Goal: Task Accomplishment & Management: Complete application form

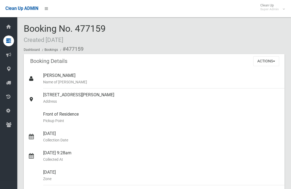
scroll to position [81, 0]
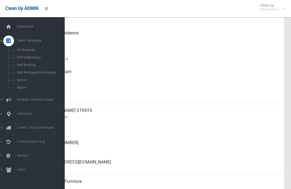
click at [16, 82] on span "Search" at bounding box center [37, 80] width 45 height 4
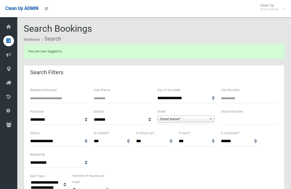
select select
click at [249, 122] on input "text" at bounding box center [249, 120] width 57 height 10
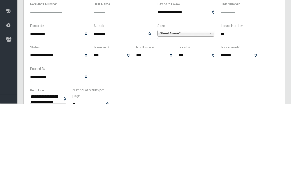
type input "**"
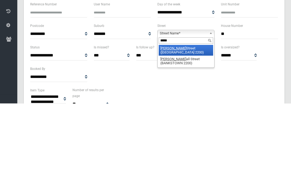
type input "******"
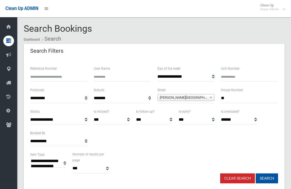
select select
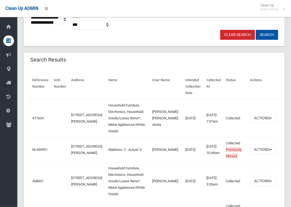
scroll to position [145, 0]
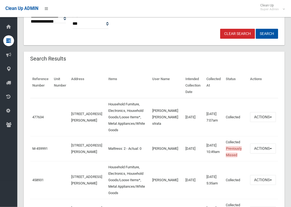
click at [39, 147] on link "M-459991" at bounding box center [39, 149] width 15 height 4
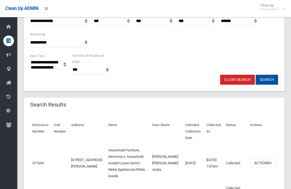
scroll to position [0, 0]
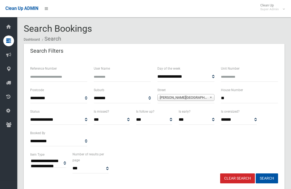
click at [242, 98] on input "**" at bounding box center [249, 98] width 57 height 10
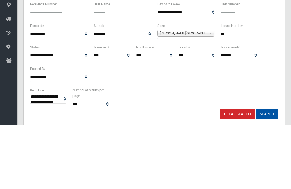
type input "*"
type input "***"
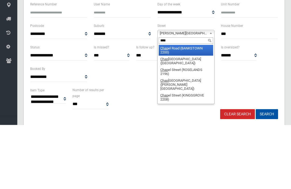
type input "*****"
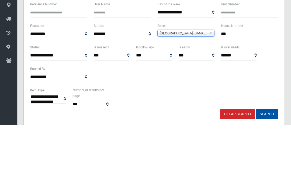
scroll to position [64, 0]
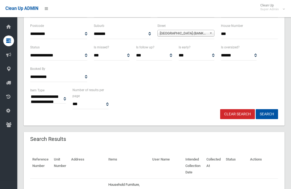
click at [269, 118] on button "Search" at bounding box center [266, 114] width 22 height 10
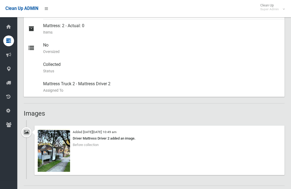
scroll to position [237, 0]
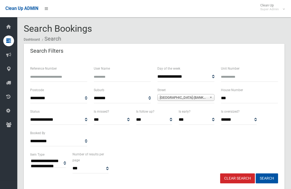
select select
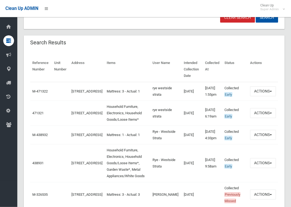
scroll to position [162, 0]
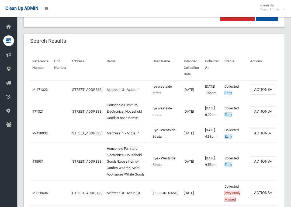
click at [40, 114] on link "471321" at bounding box center [37, 112] width 11 height 4
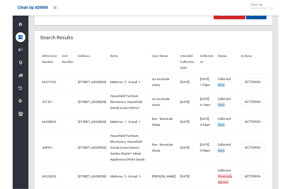
scroll to position [163, 0]
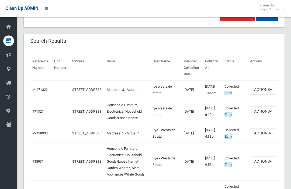
click at [43, 92] on td "M-471322" at bounding box center [41, 89] width 22 height 19
click at [43, 92] on link "M-471322" at bounding box center [39, 90] width 15 height 4
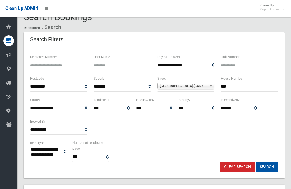
scroll to position [0, 0]
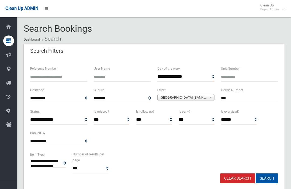
click at [250, 101] on input "***" at bounding box center [249, 98] width 57 height 10
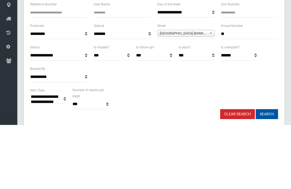
type input "*"
type input "**"
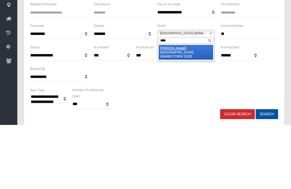
type input "*****"
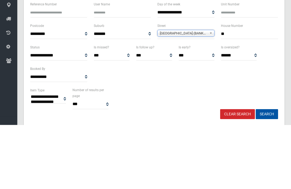
click at [266, 174] on button "Search" at bounding box center [266, 179] width 22 height 10
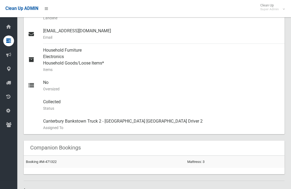
scroll to position [200, 0]
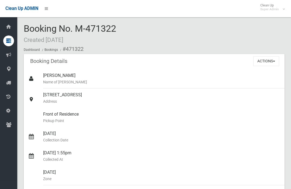
click at [272, 61] on button "Actions" at bounding box center [266, 61] width 26 height 10
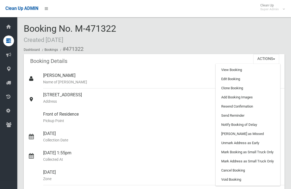
click at [252, 133] on link "[PERSON_NAME] as Missed" at bounding box center [248, 133] width 64 height 9
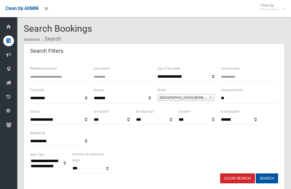
select select
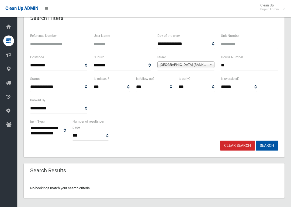
scroll to position [36, 0]
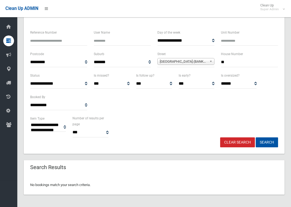
click at [261, 61] on input "**" at bounding box center [249, 62] width 57 height 10
type input "**"
click at [266, 142] on button "Search" at bounding box center [266, 143] width 22 height 10
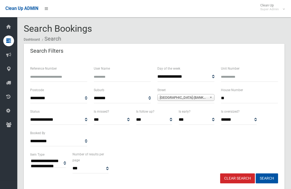
select select
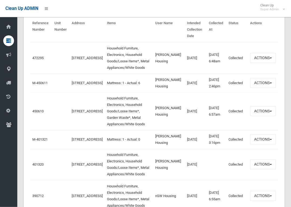
scroll to position [201, 0]
click at [37, 56] on link "472295" at bounding box center [37, 58] width 11 height 4
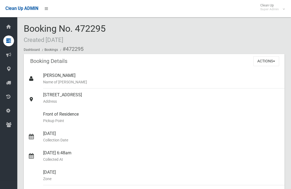
click at [269, 60] on button "Actions" at bounding box center [266, 61] width 26 height 10
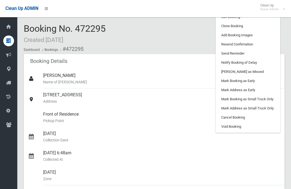
click at [266, 29] on link "Clone Booking" at bounding box center [248, 26] width 64 height 9
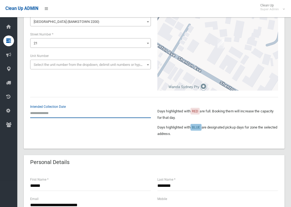
click at [37, 112] on input "text" at bounding box center [90, 113] width 121 height 10
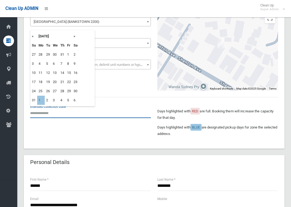
scroll to position [55, 0]
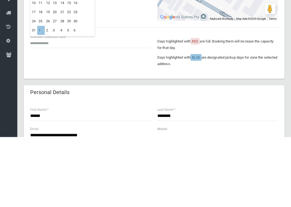
click at [40, 96] on td "1" at bounding box center [41, 100] width 8 height 9
type input "**********"
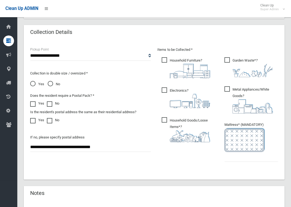
scroll to position [279, 0]
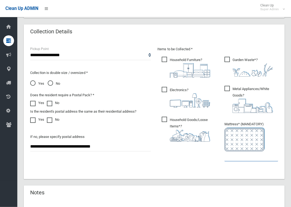
click at [247, 157] on input "text" at bounding box center [251, 157] width 54 height 10
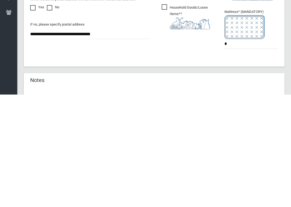
scroll to position [353, 0]
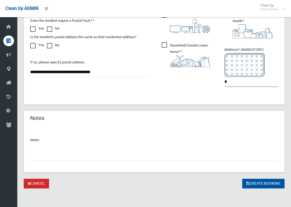
type input "*"
click at [258, 180] on button "Create Booking" at bounding box center [263, 184] width 42 height 10
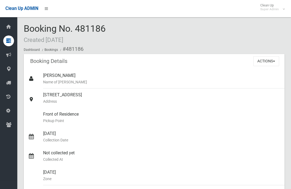
click at [272, 61] on button "Actions" at bounding box center [266, 61] width 26 height 10
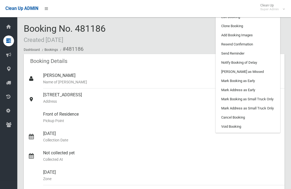
click at [265, 34] on link "Add Booking Images" at bounding box center [248, 35] width 64 height 9
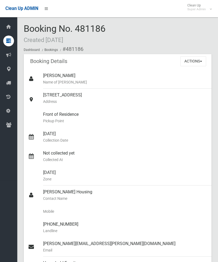
click at [199, 60] on button "Actions" at bounding box center [193, 61] width 26 height 10
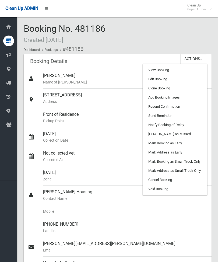
click at [181, 96] on link "Add Booking Images" at bounding box center [175, 97] width 64 height 9
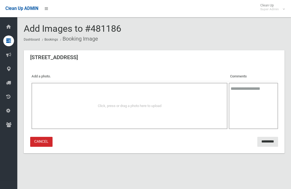
click at [51, 95] on div "Click, press or drag a photo here to upload" at bounding box center [129, 106] width 196 height 46
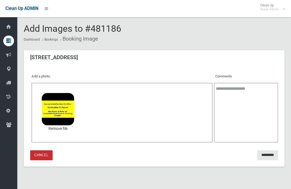
click at [258, 155] on input "*********" at bounding box center [267, 155] width 21 height 10
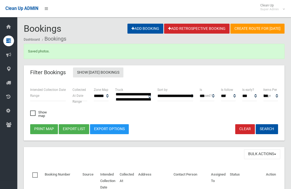
select select
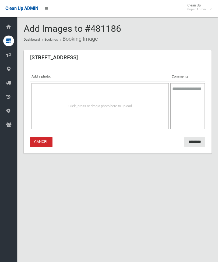
click at [122, 103] on div "Click, press or drag a photo here to upload" at bounding box center [100, 106] width 126 height 6
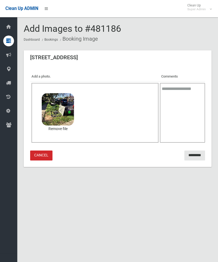
click at [191, 155] on input "*********" at bounding box center [194, 155] width 21 height 10
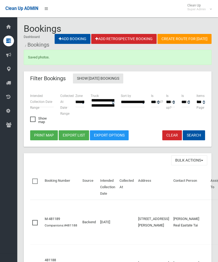
select select
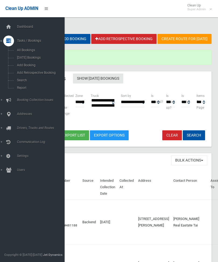
click at [22, 82] on span "Search" at bounding box center [37, 80] width 45 height 4
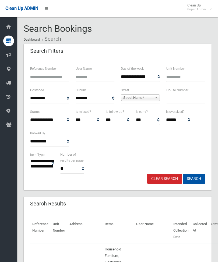
select select
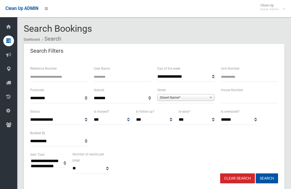
click at [218, 98] on input "text" at bounding box center [249, 98] width 57 height 10
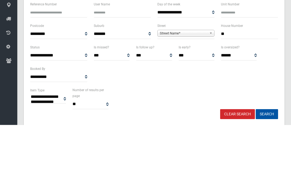
type input "**"
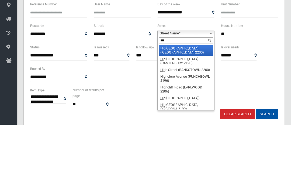
type input "****"
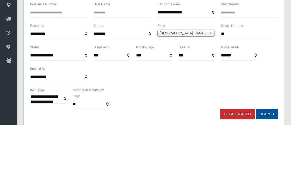
click at [218, 174] on button "Search" at bounding box center [266, 179] width 22 height 10
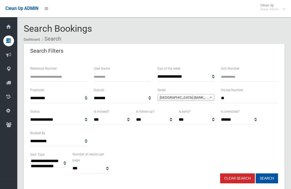
select select
click at [249, 94] on input "**" at bounding box center [249, 98] width 57 height 10
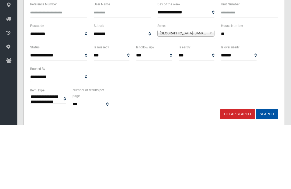
click at [251, 93] on input "**" at bounding box center [249, 98] width 57 height 10
click at [259, 93] on input "**" at bounding box center [249, 98] width 57 height 10
click at [253, 93] on input "**" at bounding box center [249, 98] width 57 height 10
type input "*"
type input "**"
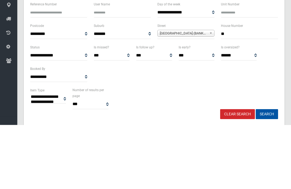
click at [186, 94] on div "High Street (BANKSTOWN 2200)" at bounding box center [185, 97] width 57 height 7
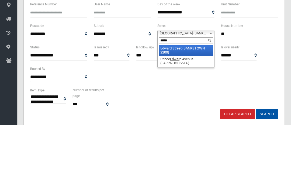
type input "******"
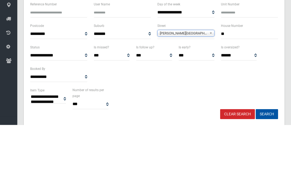
click at [266, 174] on button "Search" at bounding box center [266, 179] width 22 height 10
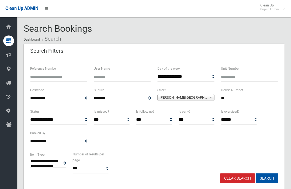
select select
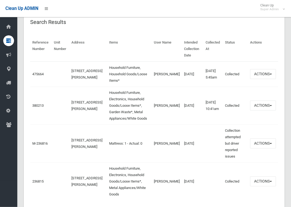
scroll to position [181, 0]
click at [40, 73] on td "475664" at bounding box center [41, 74] width 22 height 25
click at [36, 76] on link "475664" at bounding box center [37, 74] width 11 height 4
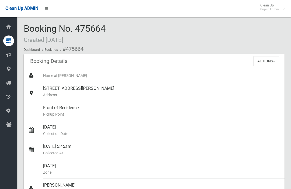
click at [273, 60] on button "Actions" at bounding box center [266, 61] width 26 height 10
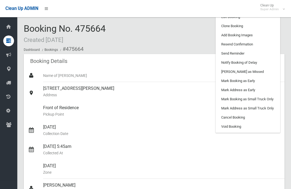
click at [259, 20] on link "Edit Booking" at bounding box center [248, 16] width 64 height 9
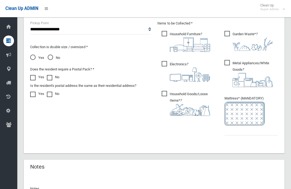
scroll to position [305, 0]
click at [246, 131] on input "text" at bounding box center [251, 130] width 54 height 10
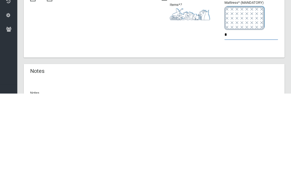
type input "*"
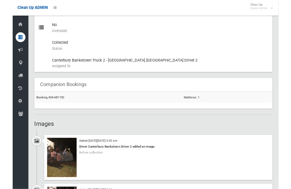
scroll to position [269, 0]
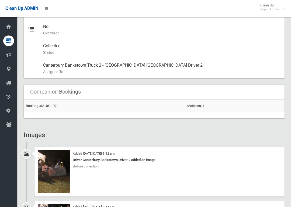
click at [39, 107] on link "Booking #M-481192" at bounding box center [41, 106] width 31 height 4
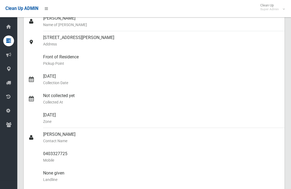
scroll to position [0, 0]
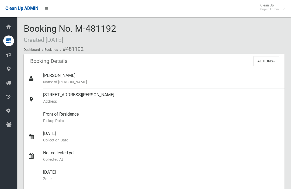
click at [268, 65] on button "Actions" at bounding box center [266, 61] width 26 height 10
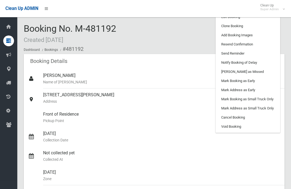
click at [258, 71] on link "Mark as Missed" at bounding box center [248, 71] width 64 height 9
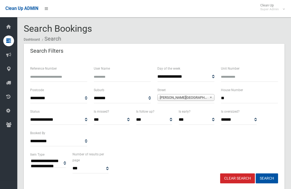
select select
click at [255, 100] on input "**" at bounding box center [249, 98] width 57 height 10
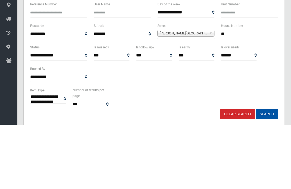
type input "*"
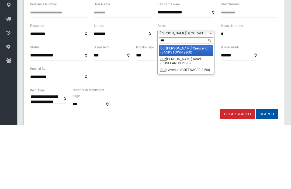
type input "****"
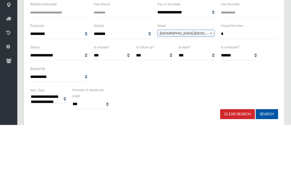
scroll to position [64, 0]
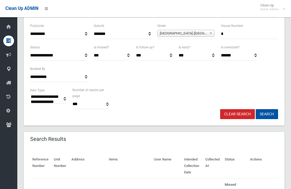
click at [270, 111] on button "Search" at bounding box center [266, 114] width 22 height 10
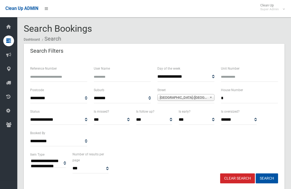
select select
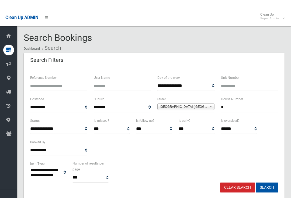
scroll to position [36, 0]
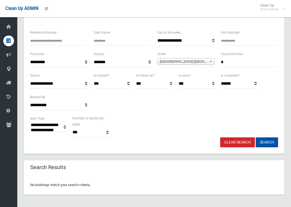
click at [245, 63] on input "*" at bounding box center [249, 62] width 57 height 10
type input "***"
click at [266, 142] on button "Search" at bounding box center [266, 143] width 22 height 10
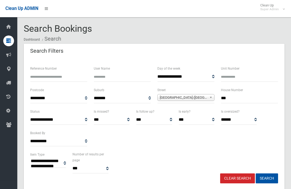
select select
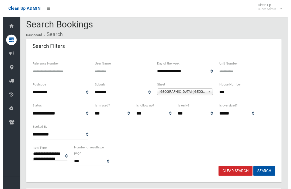
scroll to position [3, 0]
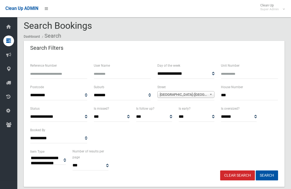
click at [255, 96] on input "***" at bounding box center [249, 95] width 57 height 10
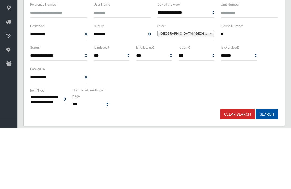
type input "*"
click at [266, 171] on button "Search" at bounding box center [266, 176] width 22 height 10
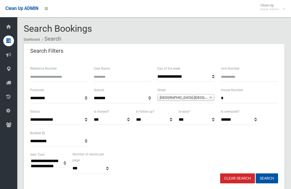
select select
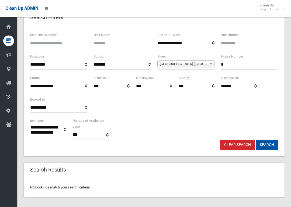
scroll to position [36, 0]
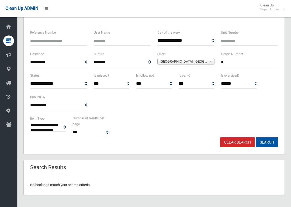
click at [253, 61] on input "*" at bounding box center [249, 62] width 57 height 10
type input "***"
click at [266, 142] on button "Search" at bounding box center [266, 143] width 22 height 10
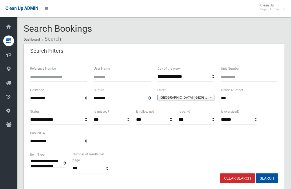
select select
click at [255, 98] on input "***" at bounding box center [249, 98] width 57 height 10
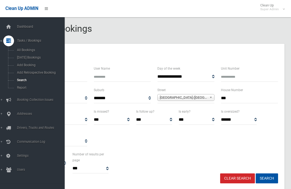
click at [34, 66] on span "Add Booking" at bounding box center [37, 65] width 45 height 4
click at [251, 98] on input "***" at bounding box center [249, 98] width 57 height 10
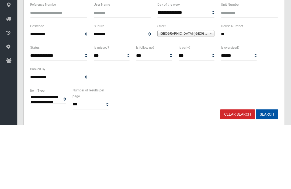
type input "*"
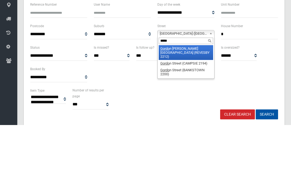
type input "******"
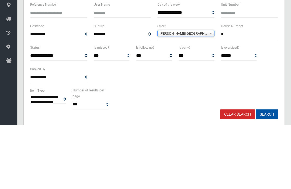
click at [266, 174] on button "Search" at bounding box center [266, 179] width 22 height 10
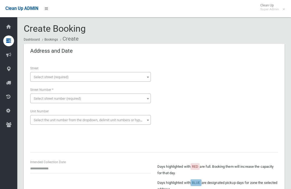
click at [37, 77] on span "Select street (required)" at bounding box center [51, 77] width 35 height 4
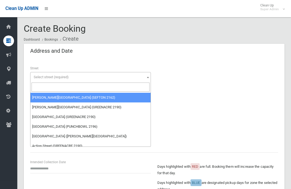
click at [40, 90] on input "search" at bounding box center [90, 87] width 118 height 9
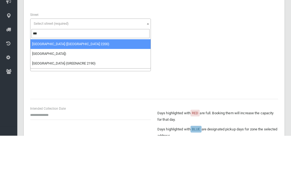
type input "****"
select select "***"
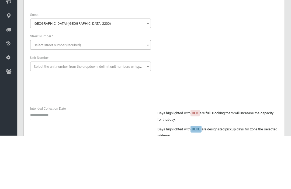
scroll to position [54, 0]
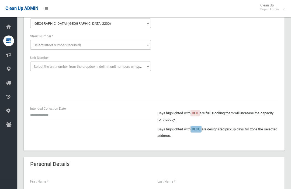
click at [114, 40] on span "Select street number (required)" at bounding box center [90, 45] width 121 height 10
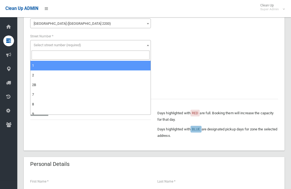
select select "*"
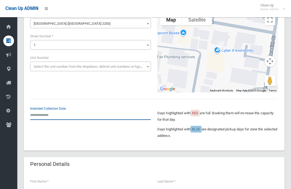
click at [35, 114] on input "text" at bounding box center [90, 115] width 121 height 10
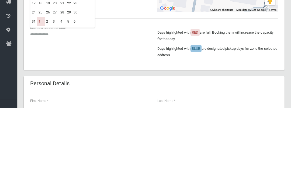
click at [40, 98] on td "1" at bounding box center [41, 102] width 8 height 9
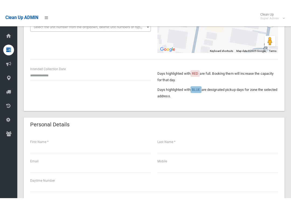
scroll to position [103, 0]
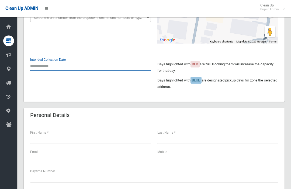
click at [55, 70] on input "text" at bounding box center [90, 66] width 121 height 10
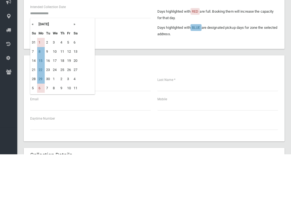
click at [44, 100] on td "8" at bounding box center [41, 104] width 8 height 9
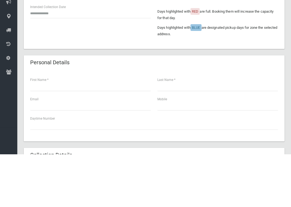
type input "**********"
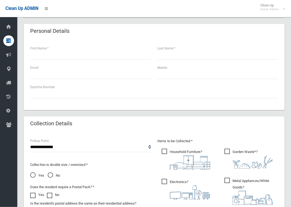
scroll to position [187, 0]
click at [108, 54] on input "text" at bounding box center [90, 55] width 121 height 10
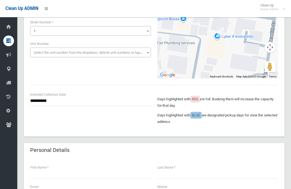
scroll to position [0, 0]
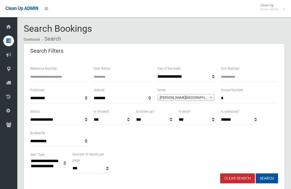
select select
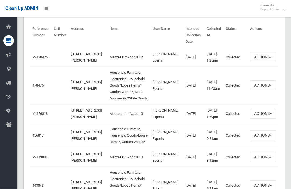
scroll to position [189, 0]
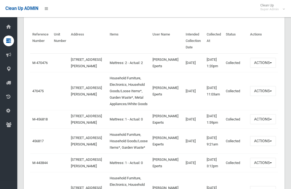
click at [39, 93] on td "470475" at bounding box center [41, 91] width 22 height 38
click at [37, 93] on link "470475" at bounding box center [37, 91] width 11 height 4
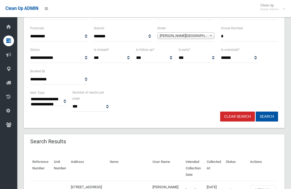
scroll to position [0, 0]
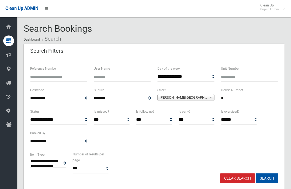
click at [255, 101] on input "*" at bounding box center [249, 98] width 57 height 10
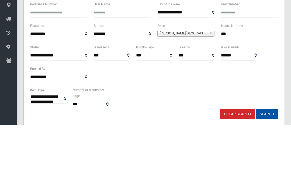
type input "***"
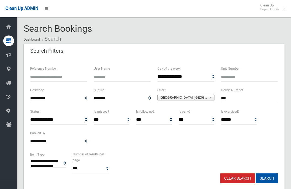
select select
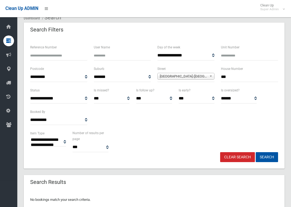
scroll to position [36, 0]
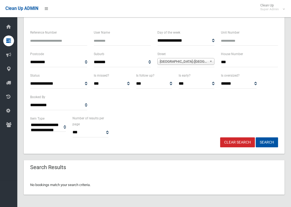
click at [261, 65] on input "***" at bounding box center [249, 62] width 57 height 10
type input "*"
click at [266, 142] on button "Search" at bounding box center [266, 143] width 22 height 10
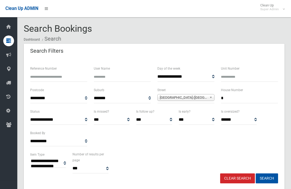
select select
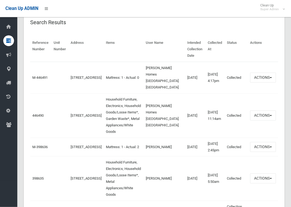
scroll to position [182, 0]
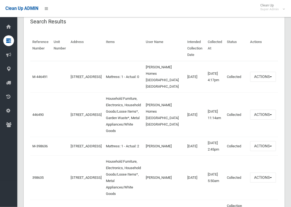
click at [41, 113] on link "446490" at bounding box center [37, 115] width 11 height 4
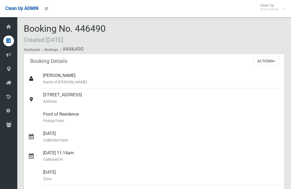
click at [270, 63] on button "Actions" at bounding box center [266, 61] width 26 height 10
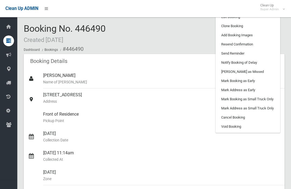
click at [263, 26] on link "Clone Booking" at bounding box center [248, 26] width 64 height 9
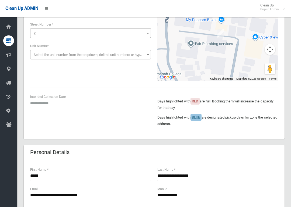
scroll to position [67, 0]
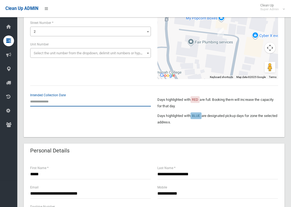
click at [48, 104] on input "text" at bounding box center [90, 102] width 121 height 10
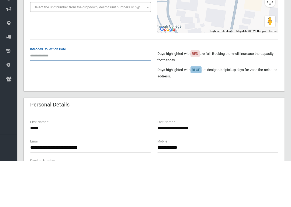
click at [51, 97] on input "text" at bounding box center [90, 102] width 121 height 10
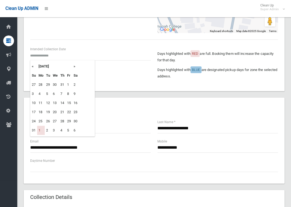
click at [76, 69] on th "»" at bounding box center [75, 66] width 7 height 9
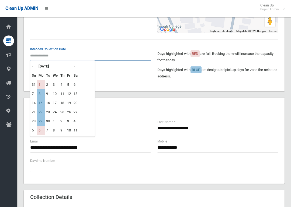
scroll to position [113, 0]
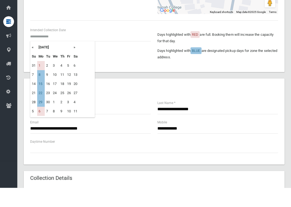
click at [42, 90] on td "8" at bounding box center [41, 94] width 8 height 9
type input "**********"
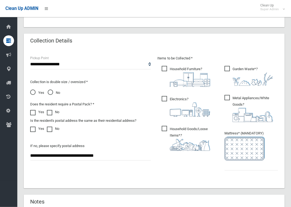
scroll to position [280, 0]
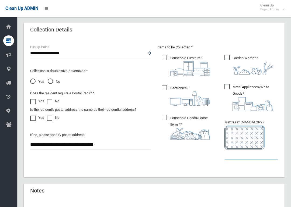
click at [248, 158] on input "text" at bounding box center [251, 155] width 54 height 10
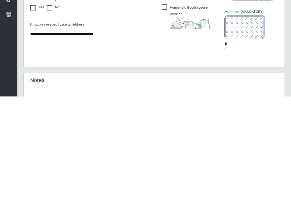
type input "*"
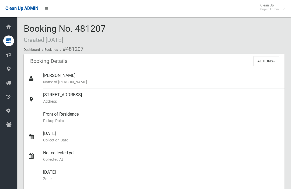
click at [267, 57] on button "Actions" at bounding box center [266, 61] width 26 height 10
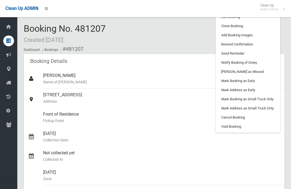
click at [260, 35] on link "Add Booking Images" at bounding box center [248, 35] width 64 height 9
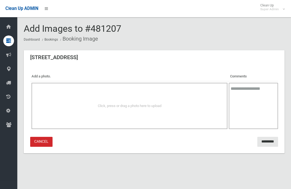
click at [136, 104] on span "Click, press or drag a photo here to upload" at bounding box center [130, 106] width 64 height 4
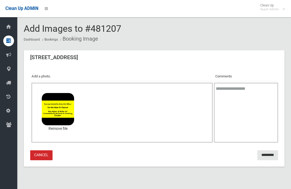
click at [252, 111] on textarea at bounding box center [246, 113] width 64 height 60
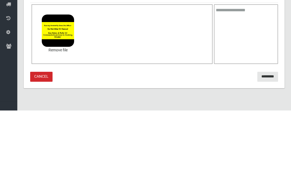
scroll to position [6, 0]
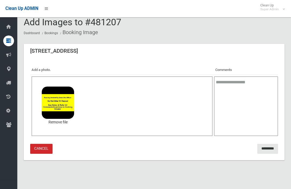
click at [263, 148] on input "*********" at bounding box center [267, 149] width 21 height 10
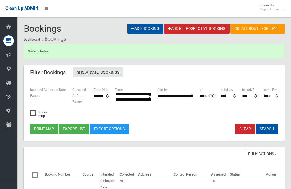
select select
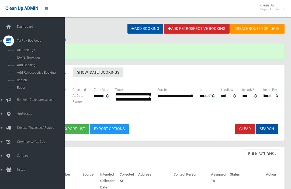
click at [18, 82] on span "Search" at bounding box center [37, 80] width 45 height 4
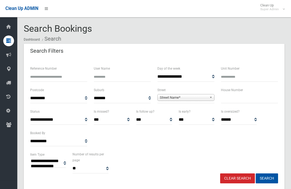
select select
click at [252, 101] on input "text" at bounding box center [249, 98] width 57 height 10
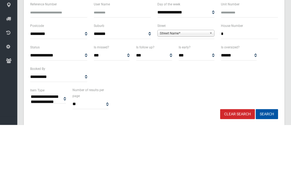
type input "*"
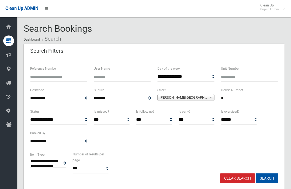
select select
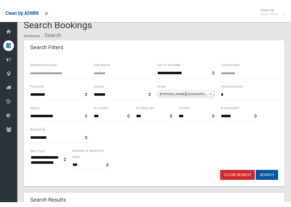
scroll to position [36, 0]
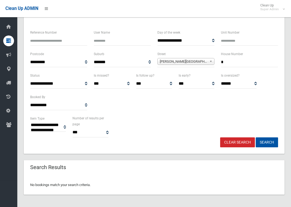
click at [260, 63] on input "*" at bounding box center [249, 62] width 57 height 10
type input "*"
click at [266, 142] on button "Search" at bounding box center [266, 143] width 22 height 10
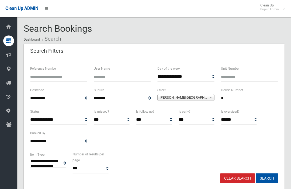
select select
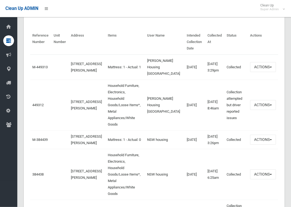
scroll to position [188, 0]
click at [37, 103] on link "449312" at bounding box center [37, 105] width 11 height 4
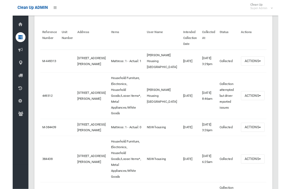
scroll to position [189, 0]
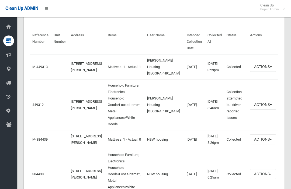
click at [34, 68] on link "M-449313" at bounding box center [39, 67] width 15 height 4
click at [35, 104] on link "449312" at bounding box center [37, 105] width 11 height 4
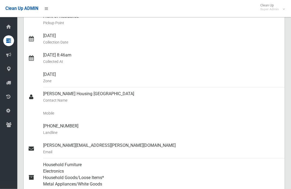
scroll to position [97, 0]
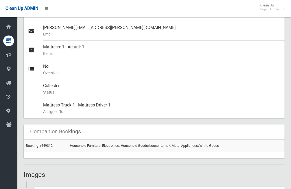
scroll to position [187, 0]
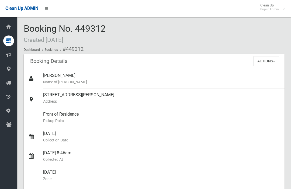
click at [272, 61] on button "Actions" at bounding box center [266, 61] width 26 height 10
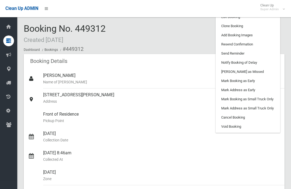
click at [257, 24] on link "Clone Booking" at bounding box center [248, 26] width 64 height 9
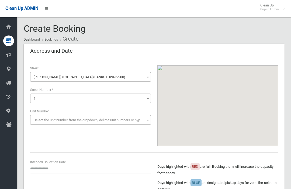
scroll to position [24, 0]
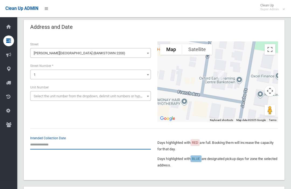
click at [40, 141] on input "text" at bounding box center [90, 145] width 121 height 10
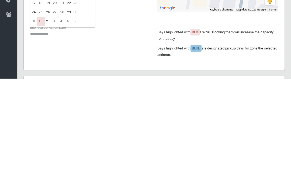
click at [41, 127] on td "1" at bounding box center [41, 131] width 8 height 9
type input "**********"
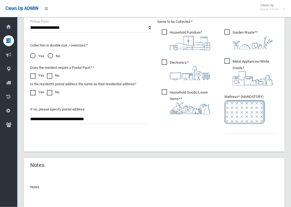
scroll to position [306, 0]
click at [257, 133] on input "text" at bounding box center [251, 129] width 54 height 10
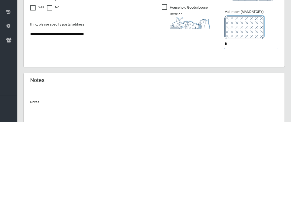
type input "*"
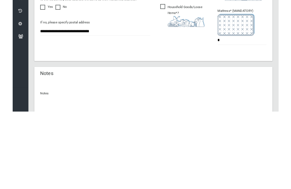
scroll to position [371, 0]
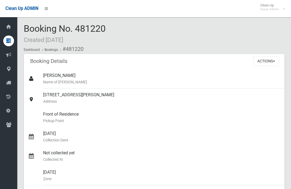
click at [272, 64] on button "Actions" at bounding box center [266, 61] width 26 height 10
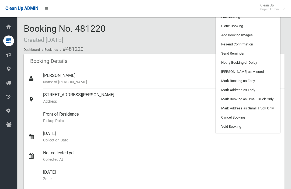
click at [262, 32] on link "Add Booking Images" at bounding box center [248, 35] width 64 height 9
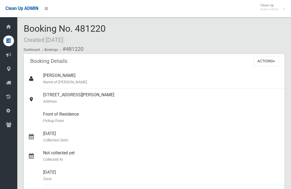
click at [265, 65] on button "Actions" at bounding box center [266, 61] width 26 height 10
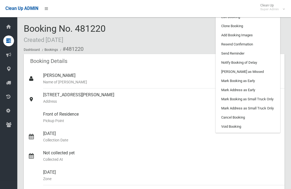
click at [257, 35] on link "Add Booking Images" at bounding box center [248, 35] width 64 height 9
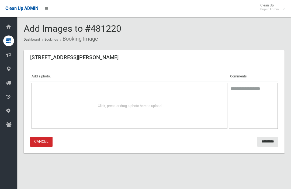
click at [47, 99] on div "Click, press or drag a photo here to upload" at bounding box center [129, 106] width 196 height 46
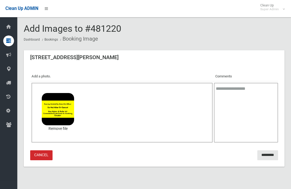
click at [269, 155] on input "*********" at bounding box center [267, 155] width 21 height 10
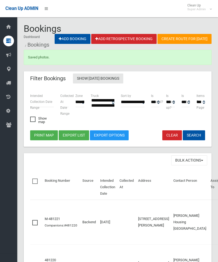
select select
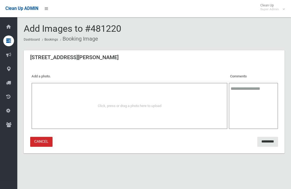
click at [63, 106] on div "Click, press or drag a photo here to upload" at bounding box center [129, 106] width 184 height 6
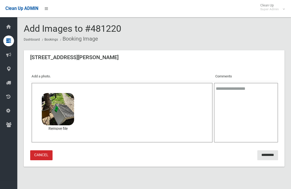
click at [263, 156] on input "*********" at bounding box center [267, 155] width 21 height 10
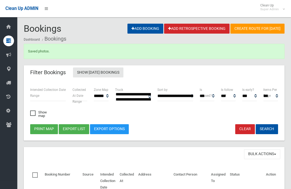
select select
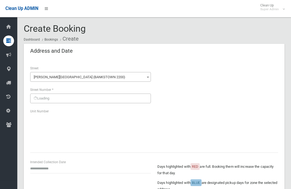
scroll to position [371, 0]
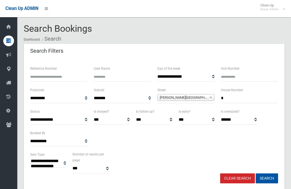
select select
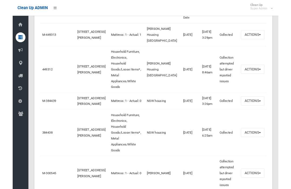
scroll to position [219, 0]
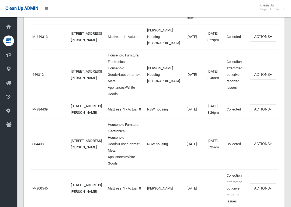
click at [39, 142] on link "384438" at bounding box center [37, 144] width 11 height 4
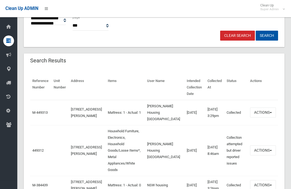
scroll to position [142, 0]
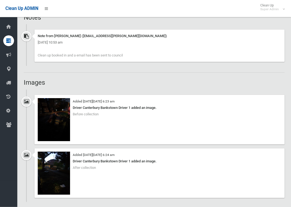
scroll to position [393, 0]
click at [59, 175] on img at bounding box center [54, 173] width 32 height 43
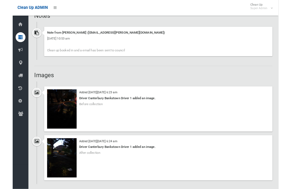
scroll to position [393, 0]
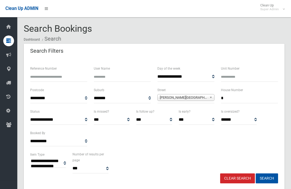
select select
click at [254, 100] on input "*" at bounding box center [249, 98] width 57 height 10
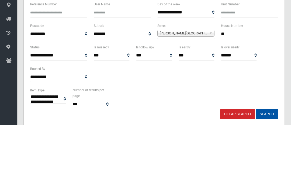
type input "**"
click at [266, 174] on button "Search" at bounding box center [266, 179] width 22 height 10
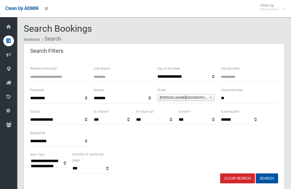
select select
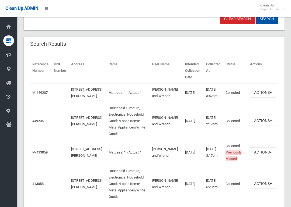
scroll to position [160, 0]
click at [37, 123] on link "449206" at bounding box center [37, 121] width 11 height 4
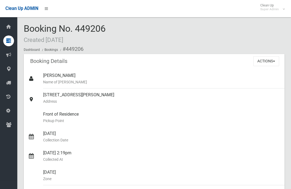
click at [274, 64] on button "Actions" at bounding box center [266, 61] width 26 height 10
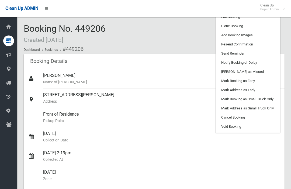
click at [265, 27] on link "Clone Booking" at bounding box center [248, 26] width 64 height 9
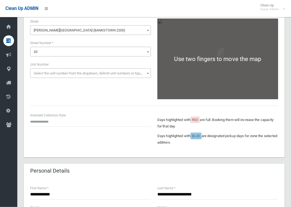
scroll to position [47, 0]
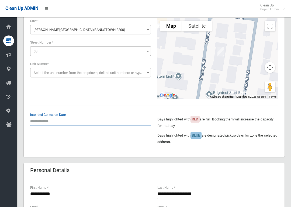
click at [40, 122] on input "text" at bounding box center [90, 121] width 121 height 10
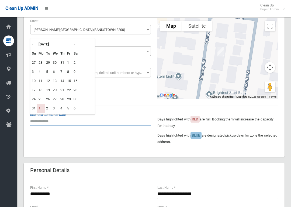
scroll to position [47, 0]
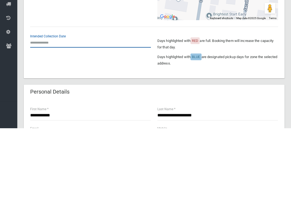
click at [39, 117] on input "text" at bounding box center [90, 122] width 121 height 10
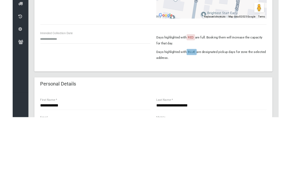
scroll to position [126, 0]
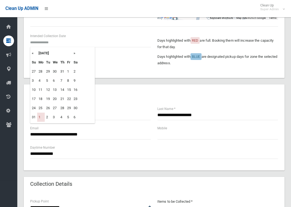
click at [42, 117] on td "1" at bounding box center [41, 117] width 8 height 9
type input "**********"
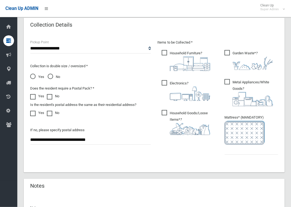
scroll to position [286, 0]
click at [238, 153] on input "text" at bounding box center [251, 150] width 54 height 10
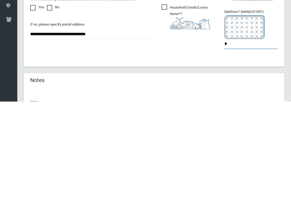
type input "*"
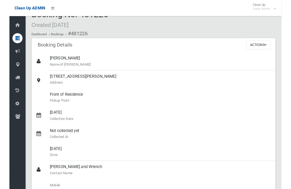
scroll to position [13, 0]
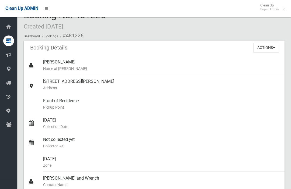
click at [256, 31] on ol "Dashboard Bookings #481226" at bounding box center [154, 36] width 261 height 10
click at [260, 49] on button "Actions" at bounding box center [266, 48] width 26 height 10
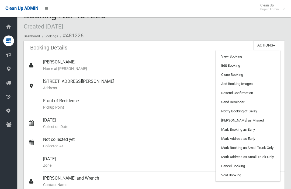
click at [222, 83] on link "Add Booking Images" at bounding box center [248, 83] width 64 height 9
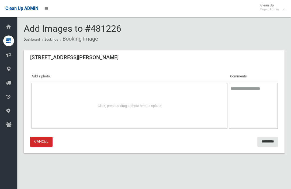
click at [188, 105] on div "Click, press or drag a photo here to upload" at bounding box center [129, 106] width 184 height 6
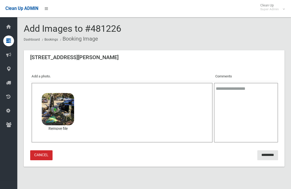
click at [268, 153] on input "*********" at bounding box center [267, 155] width 21 height 10
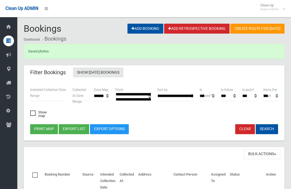
select select
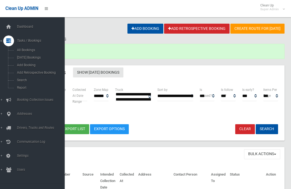
click at [18, 81] on span "Search" at bounding box center [37, 80] width 45 height 4
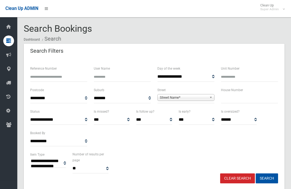
select select
click at [245, 99] on input "text" at bounding box center [249, 98] width 57 height 10
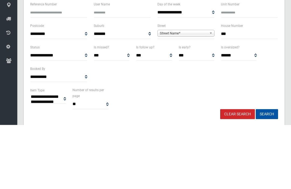
type input "***"
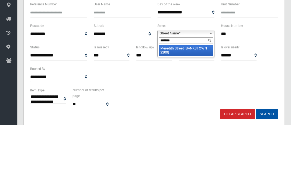
type input "********"
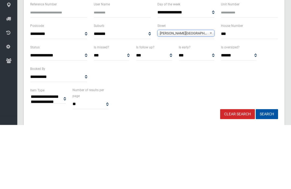
click at [266, 174] on button "Search" at bounding box center [266, 179] width 22 height 10
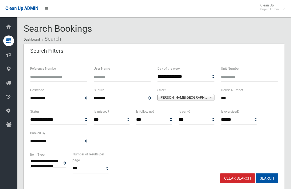
select select
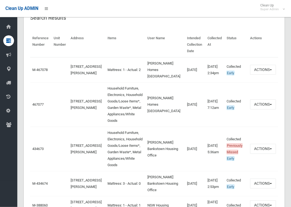
scroll to position [185, 0]
click at [33, 106] on link "467077" at bounding box center [37, 105] width 11 height 4
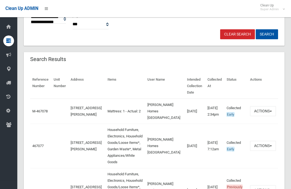
scroll to position [140, 0]
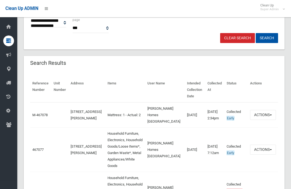
click at [259, 119] on button "Actions" at bounding box center [263, 115] width 26 height 10
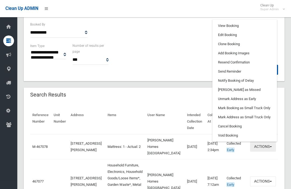
scroll to position [108, 0]
click at [253, 46] on link "Clone Booking" at bounding box center [244, 44] width 64 height 9
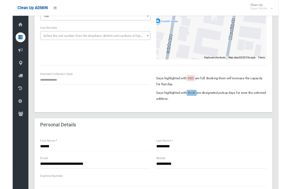
scroll to position [81, 0]
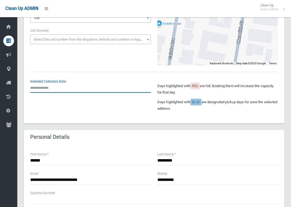
click at [46, 90] on input "text" at bounding box center [90, 88] width 121 height 10
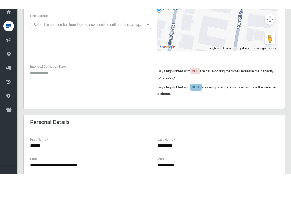
scroll to position [105, 0]
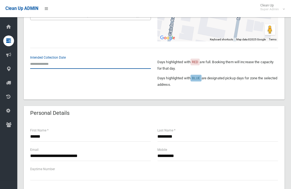
click at [45, 66] on input "text" at bounding box center [90, 64] width 121 height 10
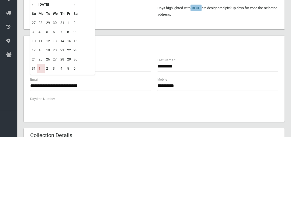
click at [44, 134] on td "1" at bounding box center [41, 138] width 8 height 9
type input "**********"
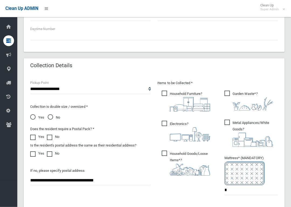
scroll to position [272, 0]
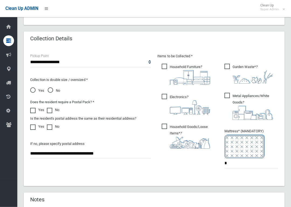
click at [166, 67] on span "Household Furniture ?" at bounding box center [185, 74] width 48 height 21
click at [225, 64] on span "Garden Waste* ?" at bounding box center [248, 74] width 48 height 20
click at [165, 90] on ul "Household Furniture ?" at bounding box center [186, 110] width 58 height 94
click at [229, 93] on span "Metal Appliances/White Goods ?" at bounding box center [251, 106] width 54 height 27
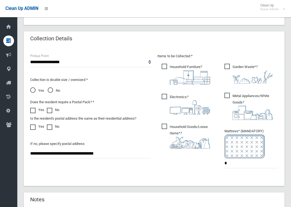
click at [168, 96] on span "Electronics ?" at bounding box center [185, 104] width 48 height 21
click at [166, 124] on span "Household Goods/Loose Items* ?" at bounding box center [188, 136] width 54 height 25
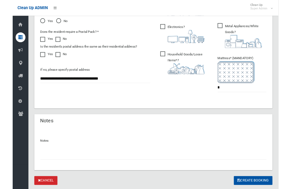
scroll to position [353, 0]
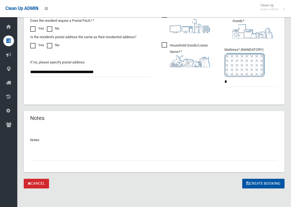
click at [256, 179] on button "Create Booking" at bounding box center [263, 184] width 42 height 10
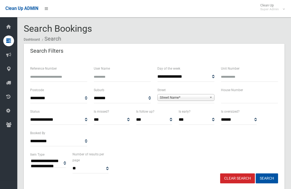
select select
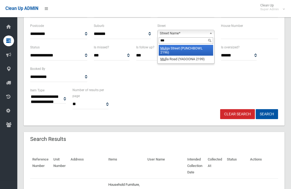
type input "****"
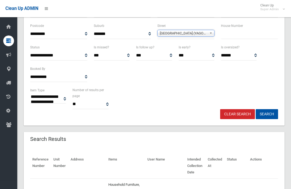
click at [266, 114] on button "Search" at bounding box center [266, 114] width 22 height 10
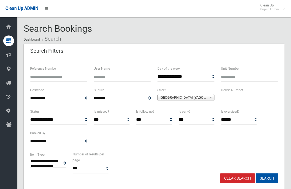
select select
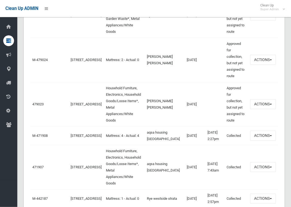
scroll to position [384, 0]
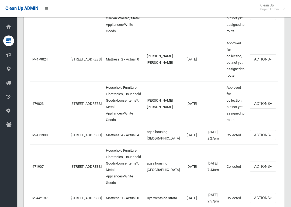
click at [35, 104] on link "479023" at bounding box center [37, 104] width 11 height 4
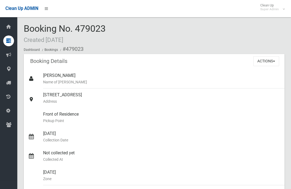
click at [275, 61] on button "Actions" at bounding box center [266, 61] width 26 height 10
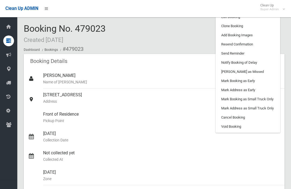
click at [258, 35] on link "Add Booking Images" at bounding box center [248, 35] width 64 height 9
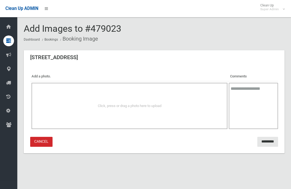
click at [51, 106] on div "Click, press or drag a photo here to upload" at bounding box center [129, 106] width 184 height 6
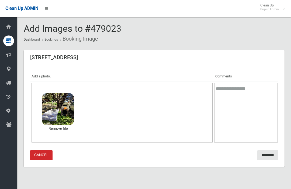
click at [265, 156] on input "*********" at bounding box center [267, 155] width 21 height 10
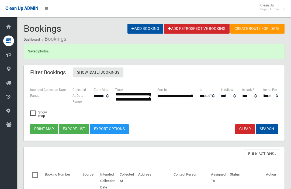
select select
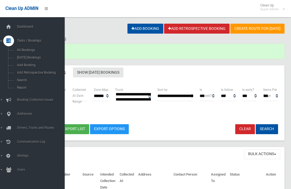
click at [22, 82] on span "Search" at bounding box center [37, 80] width 45 height 4
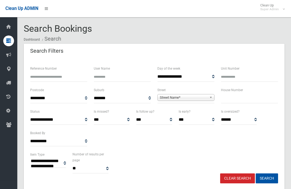
select select
click at [236, 99] on input "text" at bounding box center [249, 98] width 57 height 10
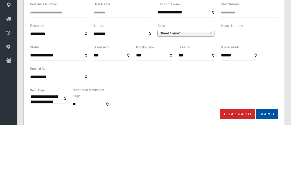
type input "*"
type input "**"
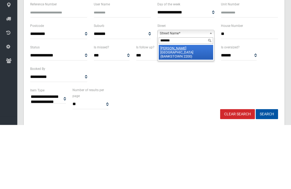
type input "********"
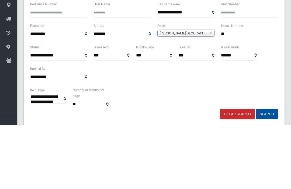
click at [266, 174] on button "Search" at bounding box center [266, 179] width 22 height 10
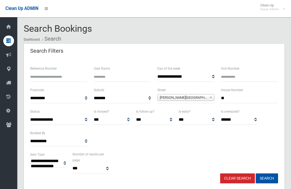
select select
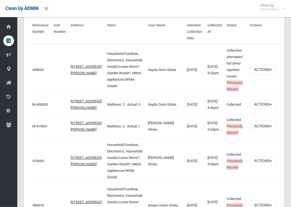
scroll to position [199, 0]
click at [30, 67] on td "438054" at bounding box center [40, 69] width 21 height 51
click at [34, 70] on link "438054" at bounding box center [37, 70] width 11 height 4
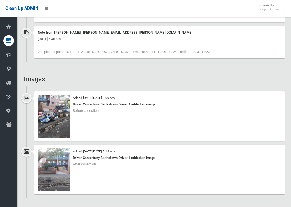
scroll to position [406, 0]
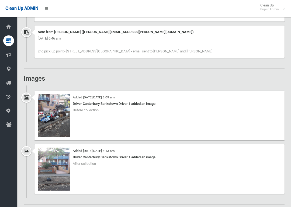
click at [48, 115] on img at bounding box center [54, 115] width 32 height 43
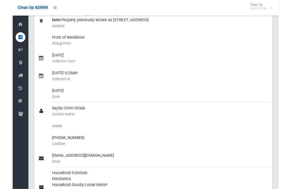
scroll to position [0, 0]
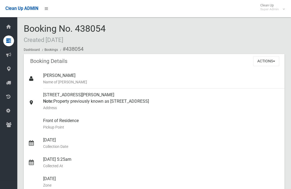
click at [268, 65] on button "Actions" at bounding box center [266, 61] width 26 height 10
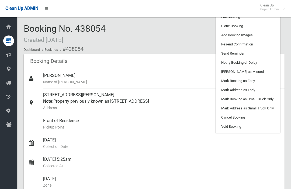
click at [263, 26] on link "Clone Booking" at bounding box center [248, 26] width 64 height 9
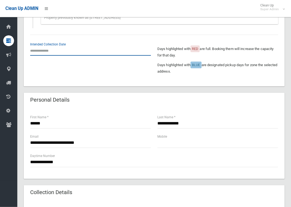
click at [33, 51] on input "text" at bounding box center [90, 51] width 121 height 10
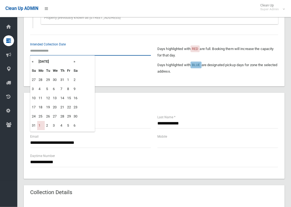
scroll to position [166, 0]
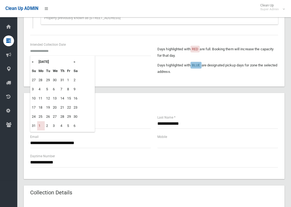
click at [79, 63] on th "»" at bounding box center [75, 61] width 7 height 9
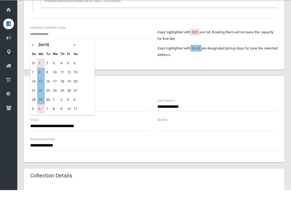
click at [41, 85] on td "8" at bounding box center [41, 89] width 8 height 9
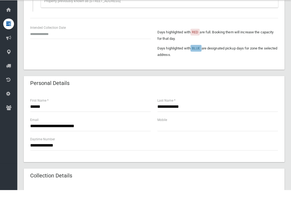
type input "**********"
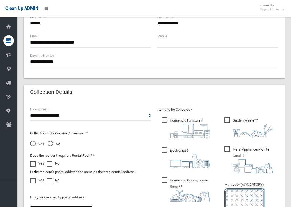
scroll to position [354, 0]
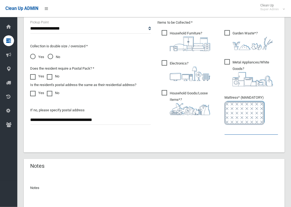
click at [256, 131] on input "text" at bounding box center [251, 130] width 54 height 10
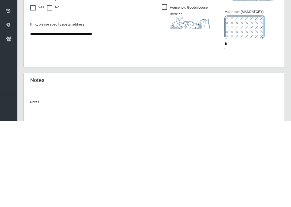
type input "*"
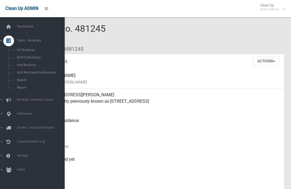
click at [18, 84] on link "Search" at bounding box center [32, 80] width 65 height 8
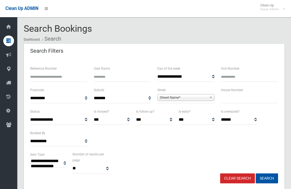
select select
click at [256, 99] on input "text" at bounding box center [249, 98] width 57 height 10
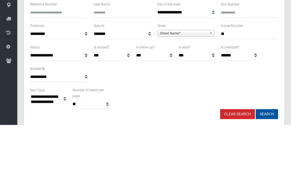
type input "**"
click at [190, 94] on span "Street Name*" at bounding box center [183, 97] width 47 height 6
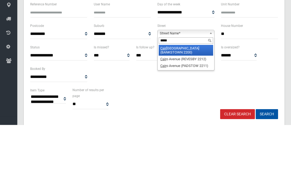
type input "******"
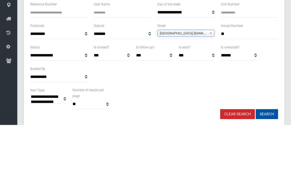
click at [266, 174] on button "Search" at bounding box center [266, 179] width 22 height 10
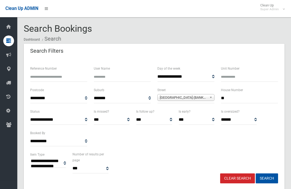
select select
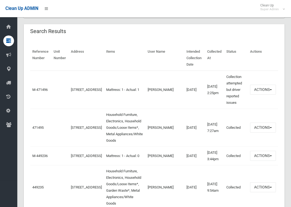
scroll to position [173, 0]
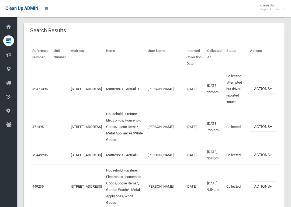
click at [36, 125] on link "471495" at bounding box center [37, 127] width 11 height 4
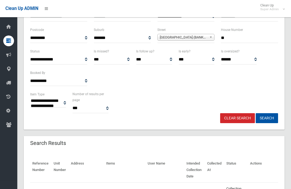
scroll to position [0, 0]
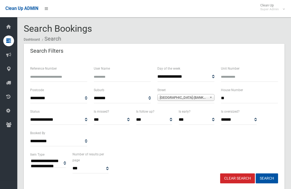
click at [245, 99] on input "**" at bounding box center [249, 98] width 57 height 10
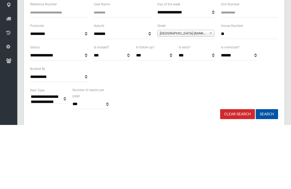
type input "*"
type input "**"
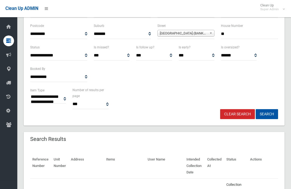
click at [271, 110] on button "Search" at bounding box center [266, 114] width 22 height 10
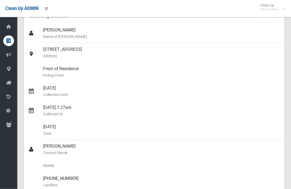
scroll to position [10, 0]
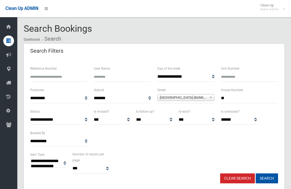
select select
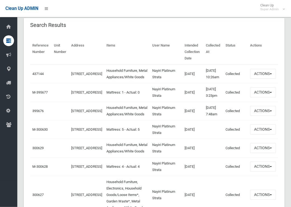
scroll to position [181, 0]
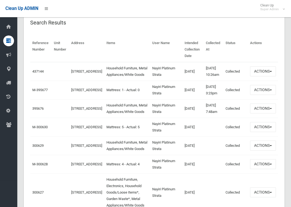
click at [40, 73] on link "437144" at bounding box center [37, 71] width 11 height 4
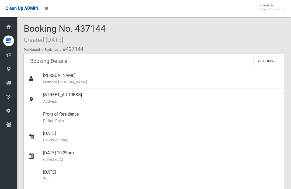
click at [266, 61] on button "Actions" at bounding box center [266, 61] width 26 height 10
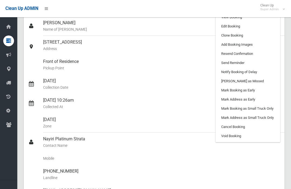
scroll to position [48, 0]
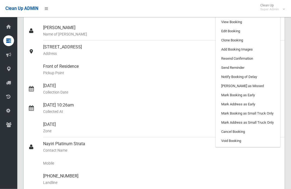
click at [257, 40] on link "Clone Booking" at bounding box center [248, 40] width 64 height 9
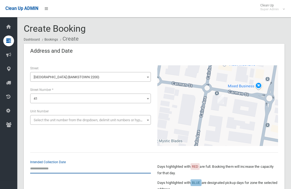
click at [45, 172] on input "text" at bounding box center [90, 169] width 121 height 10
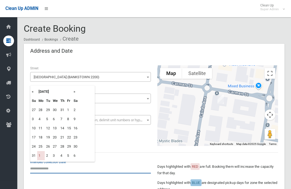
scroll to position [13, 0]
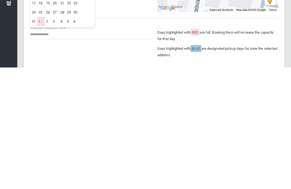
click at [34, 139] on td "31" at bounding box center [33, 143] width 7 height 9
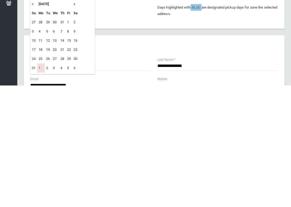
scroll to position [58, 0]
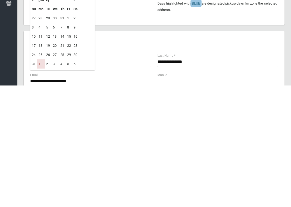
click at [41, 181] on td "1" at bounding box center [41, 185] width 8 height 9
type input "**********"
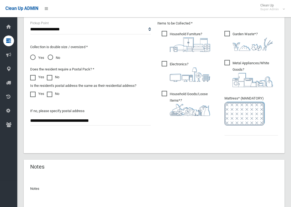
scroll to position [305, 0]
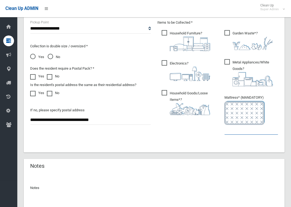
click at [250, 130] on input "text" at bounding box center [251, 130] width 54 height 10
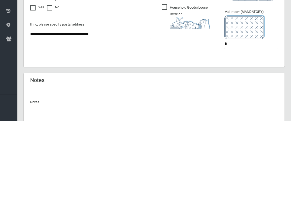
scroll to position [353, 0]
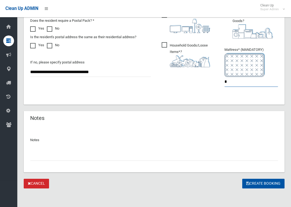
type input "*"
click at [262, 181] on button "Create Booking" at bounding box center [263, 184] width 42 height 10
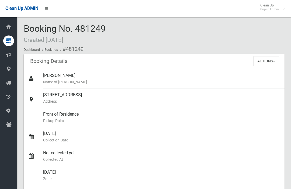
click at [269, 65] on button "Actions" at bounding box center [266, 61] width 26 height 10
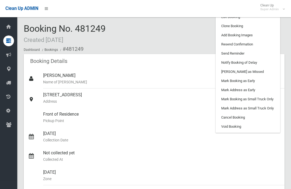
click at [261, 34] on link "Add Booking Images" at bounding box center [248, 35] width 64 height 9
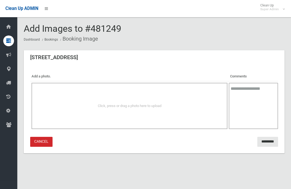
click at [57, 106] on div "Click, press or drag a photo here to upload" at bounding box center [129, 106] width 184 height 6
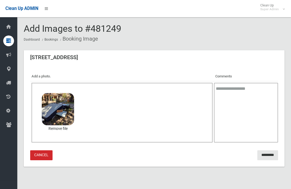
click at [269, 153] on input "*********" at bounding box center [267, 155] width 21 height 10
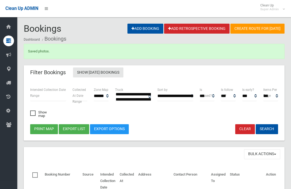
select select
